Goal: Task Accomplishment & Management: Manage account settings

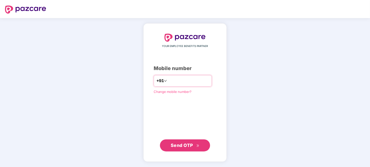
click at [181, 81] on input "number" at bounding box center [188, 81] width 41 height 8
type input "**********"
click at [192, 142] on span "Send OTP" at bounding box center [182, 144] width 22 height 5
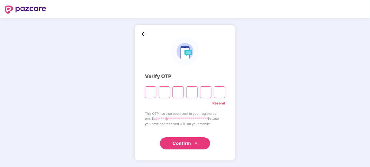
type input "*"
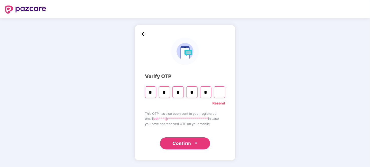
type input "*"
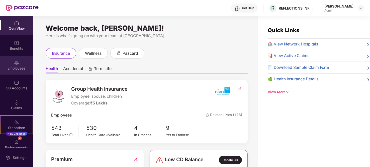
click at [18, 71] on div "Employees" at bounding box center [16, 65] width 33 height 19
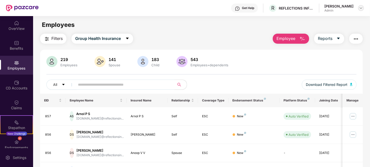
click at [361, 6] on img at bounding box center [361, 8] width 4 height 4
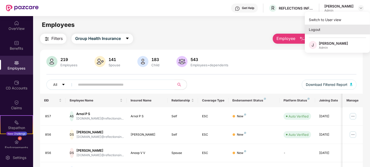
click at [317, 31] on div "Logout" at bounding box center [337, 30] width 65 height 10
